Goal: Communication & Community: Share content

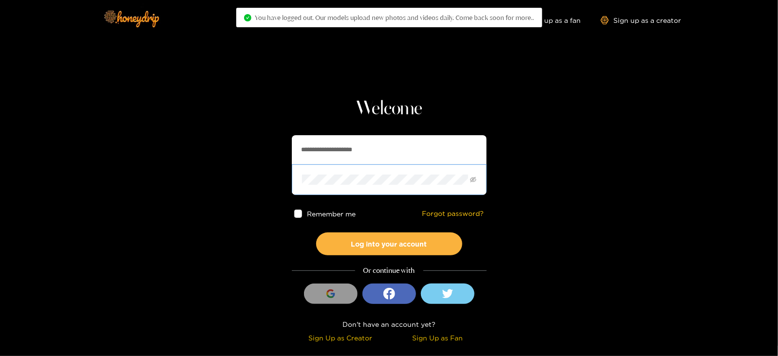
click at [375, 165] on span at bounding box center [389, 180] width 195 height 30
drag, startPoint x: 254, startPoint y: 156, endPoint x: 164, endPoint y: 159, distance: 90.1
click at [164, 159] on section "**********" at bounding box center [389, 173] width 778 height 346
paste input "text"
type input "**********"
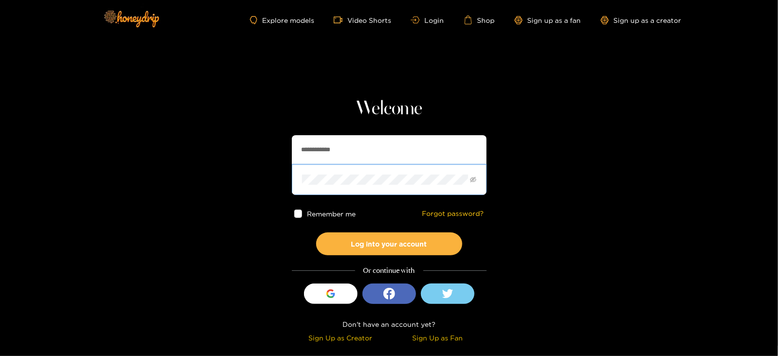
click at [316, 233] on button "Log into your account" at bounding box center [389, 244] width 146 height 23
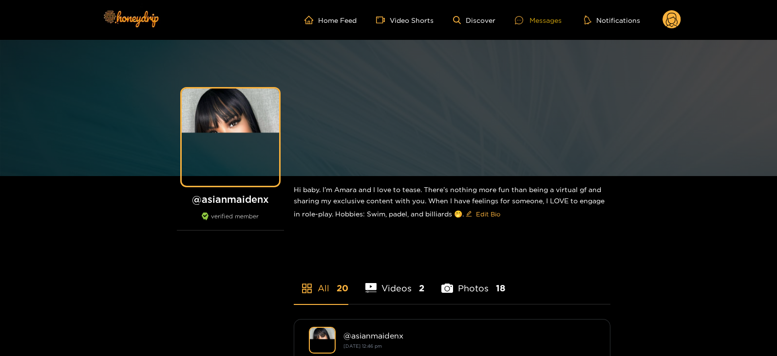
click at [543, 21] on div "Messages" at bounding box center [538, 20] width 47 height 11
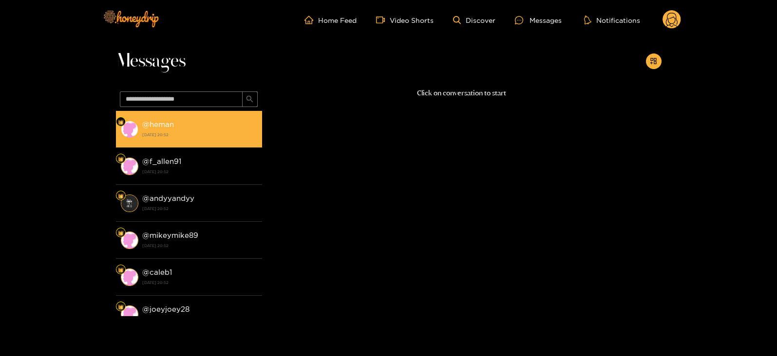
click at [158, 133] on strong "[DATE] 20:52" at bounding box center [199, 135] width 115 height 9
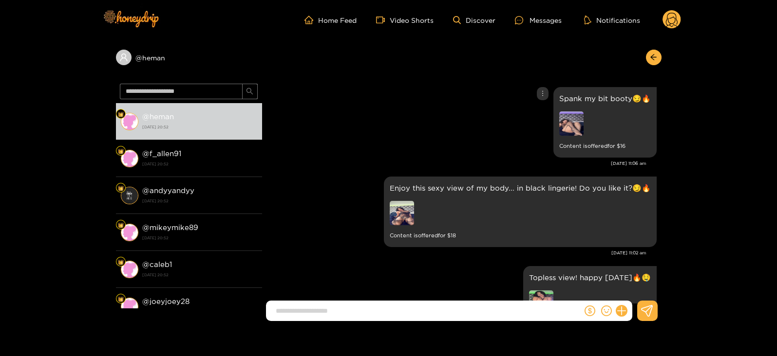
scroll to position [2046, 0]
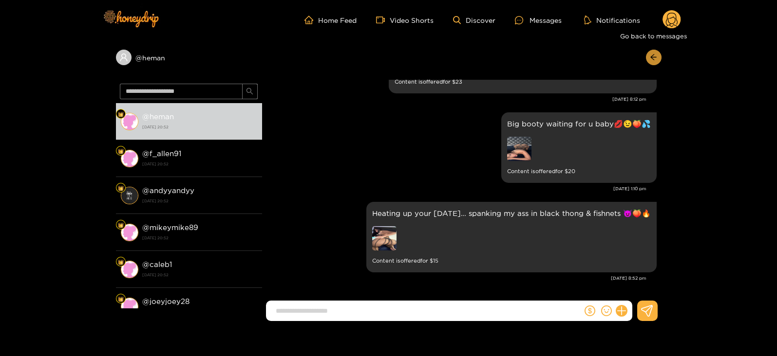
click at [647, 61] on button "button" at bounding box center [654, 58] width 16 height 16
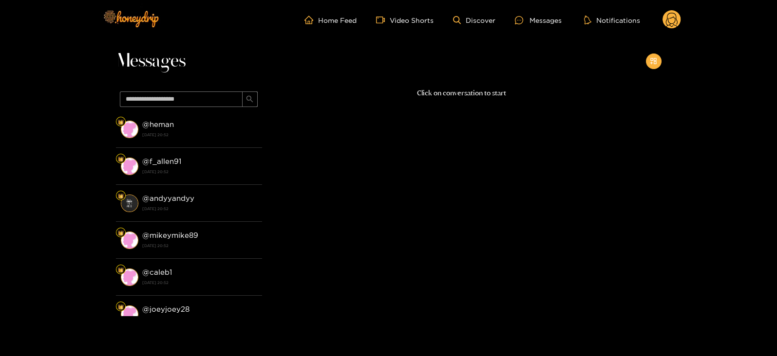
click at [647, 61] on button "button" at bounding box center [654, 62] width 16 height 16
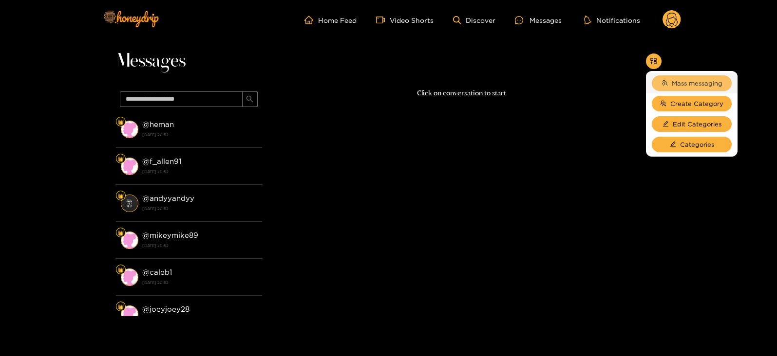
click at [673, 81] on span "Mass messaging" at bounding box center [697, 83] width 51 height 10
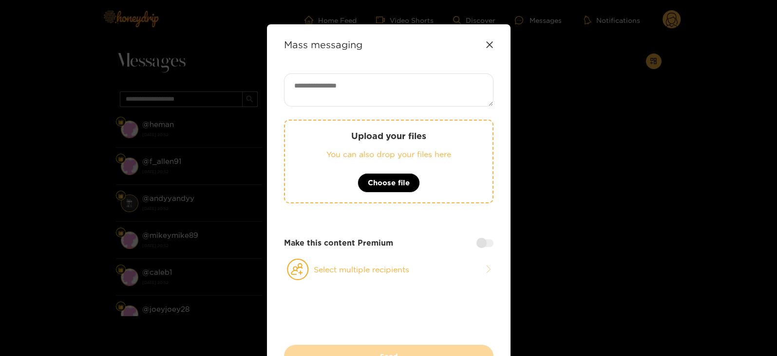
click at [348, 95] on textarea at bounding box center [388, 90] width 209 height 33
paste textarea "****"
type textarea "**********"
click at [365, 264] on button "Select multiple recipients" at bounding box center [388, 270] width 209 height 22
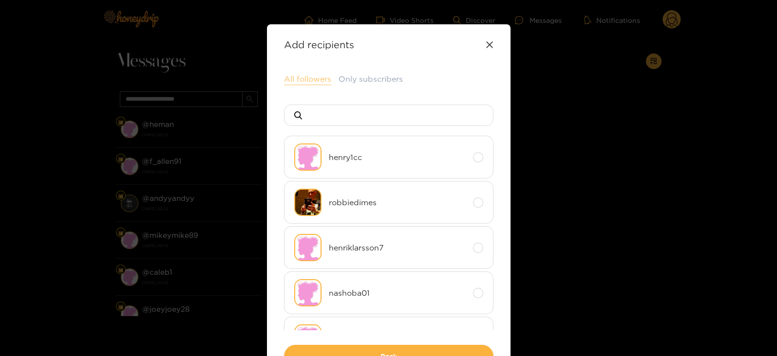
click at [304, 82] on button "All followers" at bounding box center [307, 80] width 47 height 12
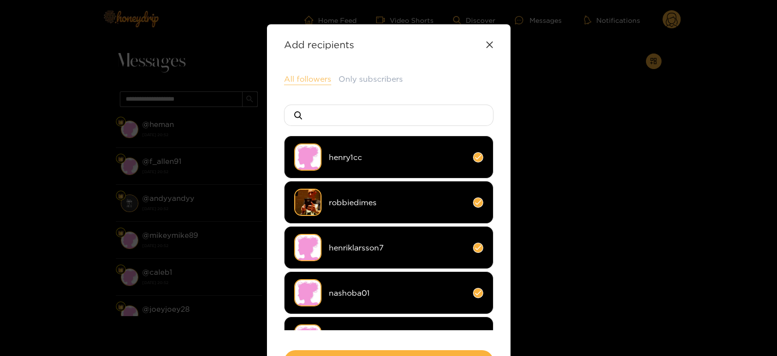
scroll to position [72, 0]
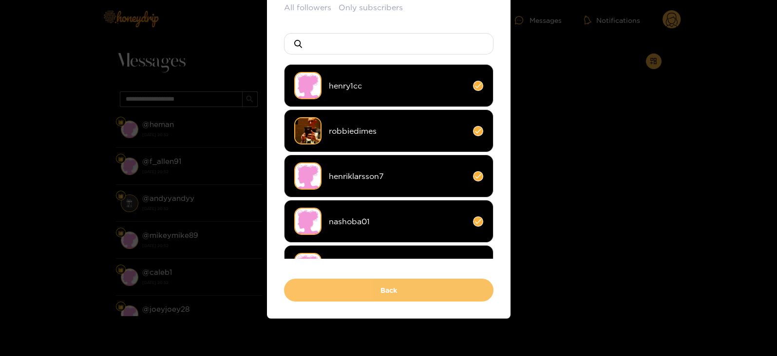
click at [330, 286] on button "Back" at bounding box center [388, 290] width 209 height 23
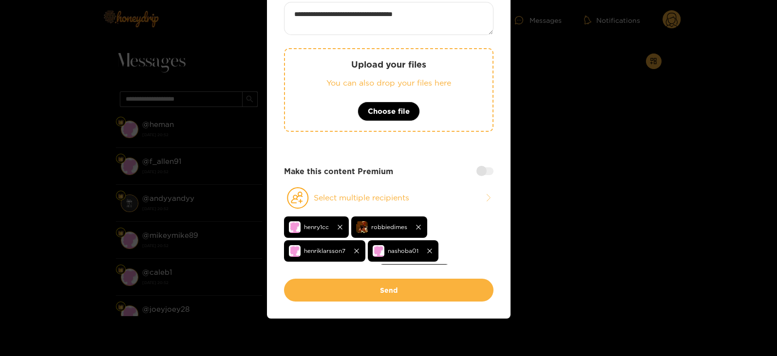
click at [480, 171] on div at bounding box center [484, 172] width 17 height 8
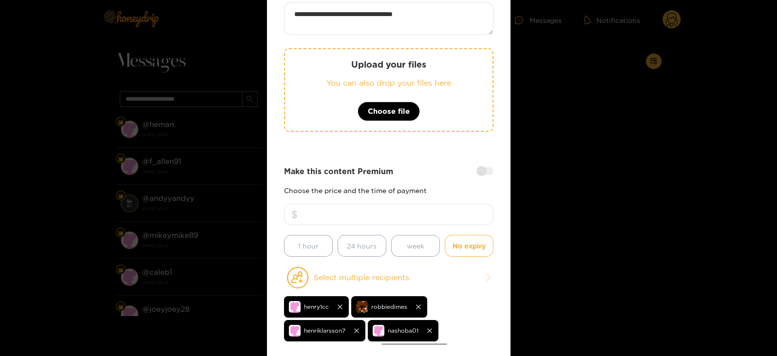
click at [395, 218] on input "number" at bounding box center [388, 214] width 209 height 21
type input "**"
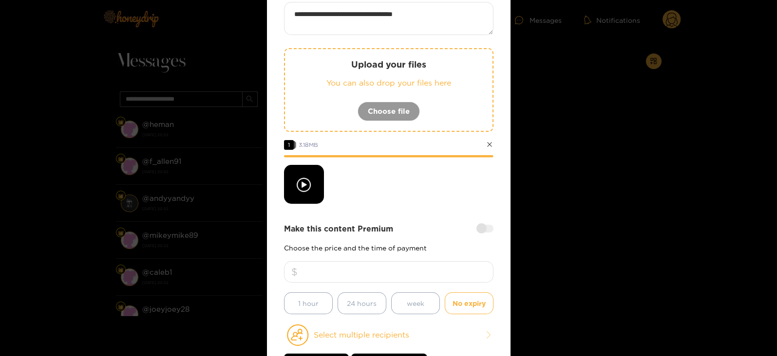
scroll to position [209, 0]
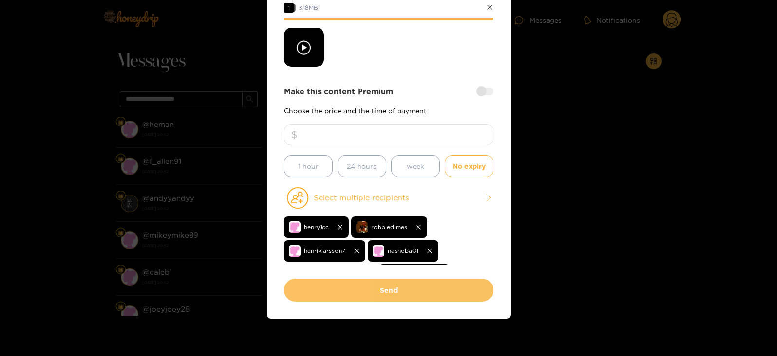
click at [355, 297] on button "Send" at bounding box center [388, 290] width 209 height 23
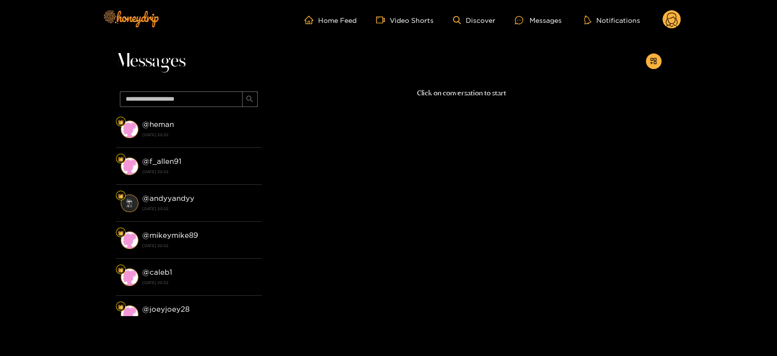
scroll to position [104, 0]
click at [680, 25] on icon at bounding box center [671, 19] width 19 height 19
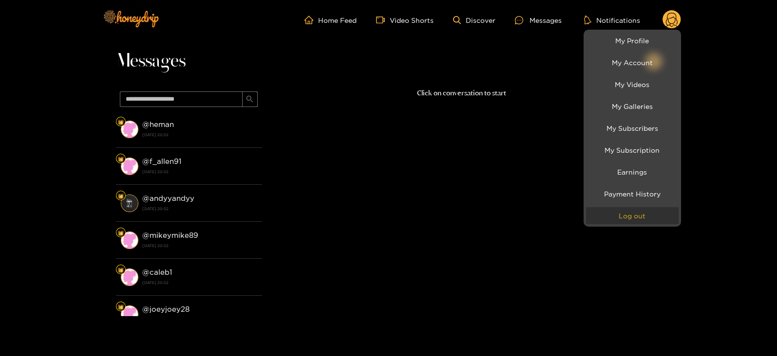
click at [610, 222] on button "Log out" at bounding box center [632, 215] width 93 height 17
